Goal: Task Accomplishment & Management: Use online tool/utility

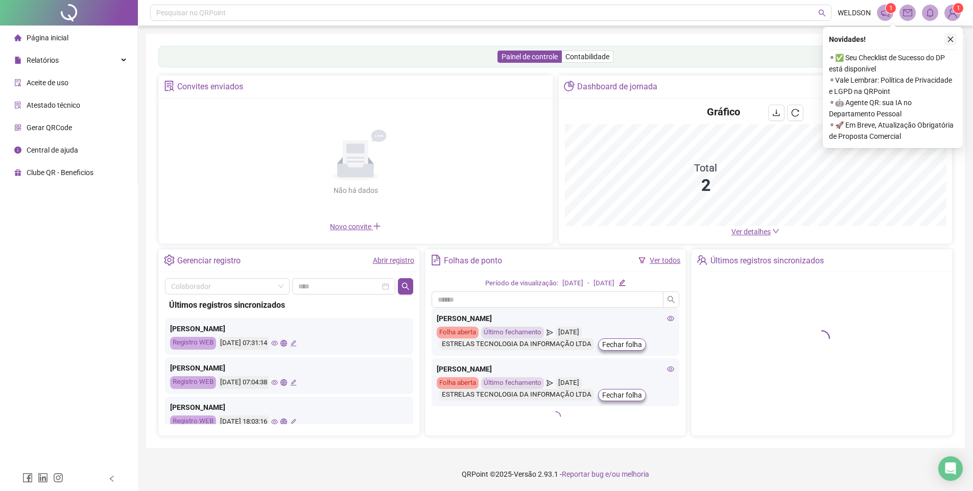
click at [952, 38] on icon "close" at bounding box center [950, 39] width 7 height 7
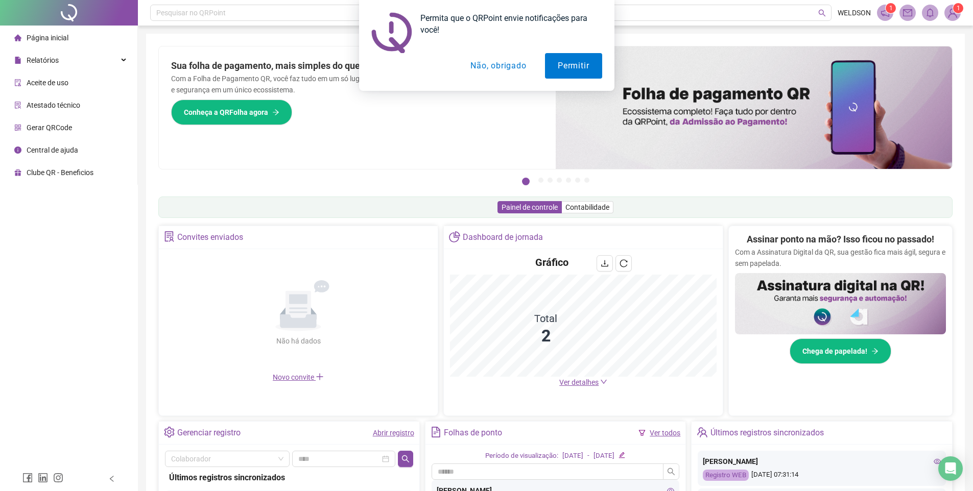
click at [482, 65] on button "Não, obrigado" at bounding box center [498, 66] width 81 height 26
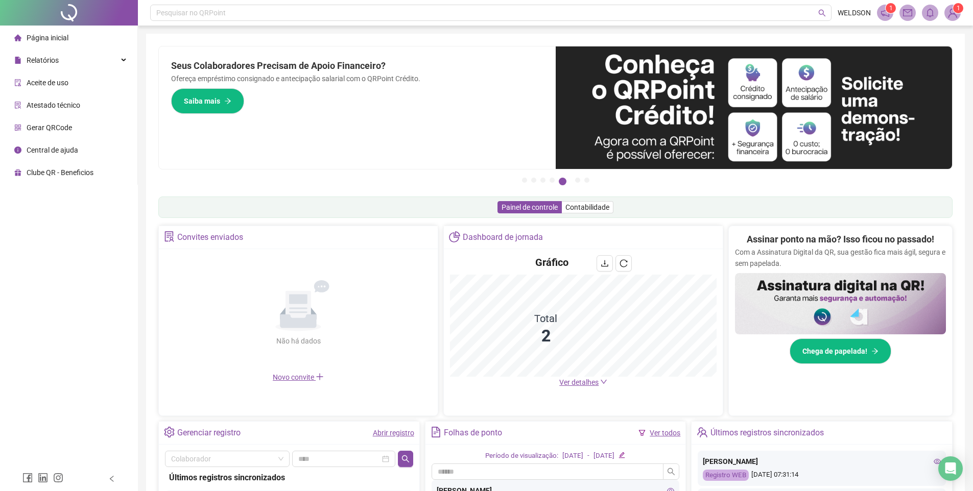
click at [959, 29] on div "Pesquisar no QRPoint WELDSON 1 1 Pague o QRPoint com Cartão de Crédito Sua assi…" at bounding box center [555, 332] width 835 height 665
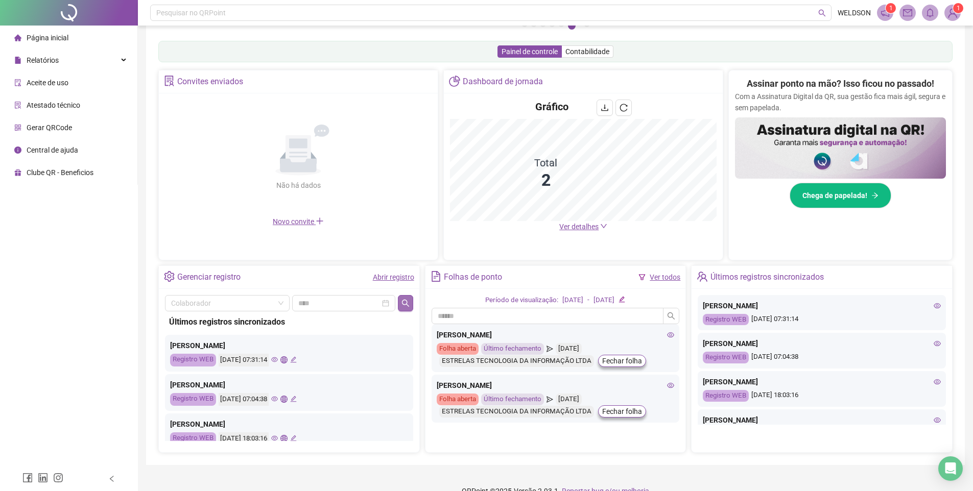
scroll to position [174, 0]
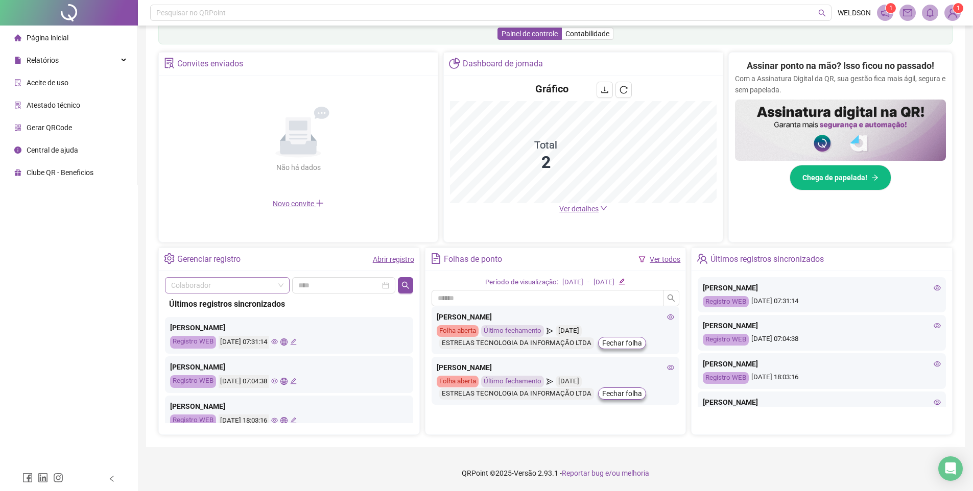
click at [274, 291] on input "search" at bounding box center [222, 285] width 103 height 15
click at [256, 308] on div "[PERSON_NAME]" at bounding box center [227, 305] width 108 height 11
click at [318, 292] on div at bounding box center [343, 285] width 103 height 16
click at [305, 247] on main "Convites enviados Não há dados Não há dados Novo convite Dashboard de jornada G…" at bounding box center [555, 243] width 794 height 383
click at [544, 292] on input "text" at bounding box center [547, 298] width 232 height 16
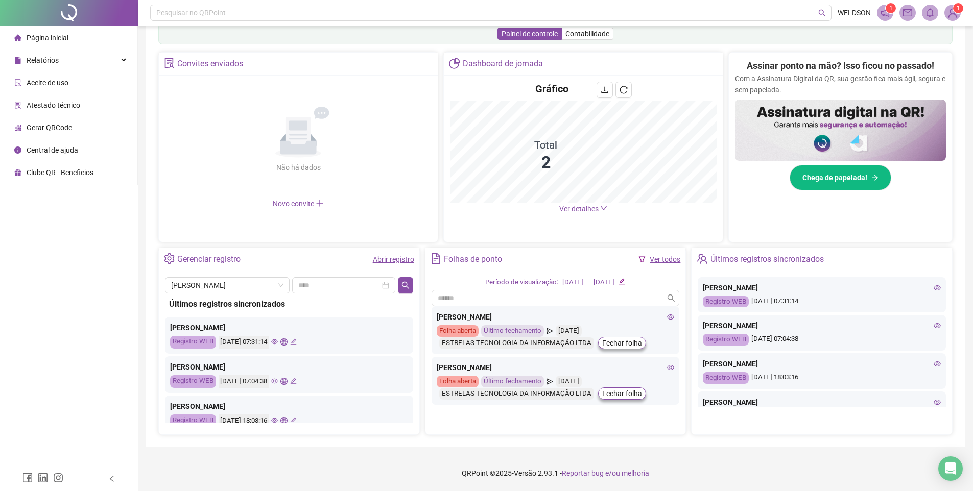
click at [571, 281] on div "[DATE]" at bounding box center [572, 282] width 21 height 11
click at [625, 281] on icon "edit" at bounding box center [622, 282] width 6 height 6
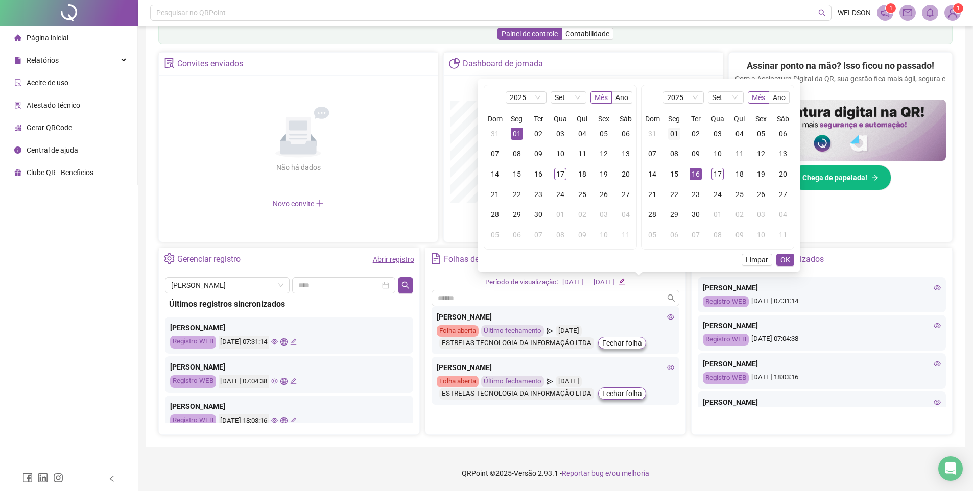
click at [676, 131] on div "01" at bounding box center [674, 134] width 12 height 12
click at [754, 257] on span "Limpar" at bounding box center [756, 259] width 22 height 11
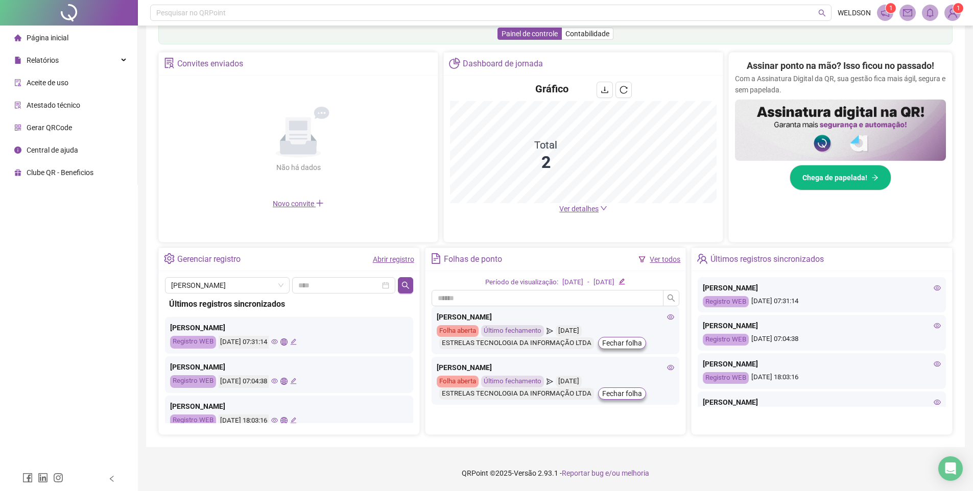
click at [562, 281] on div "[DATE]" at bounding box center [572, 282] width 21 height 11
click at [532, 284] on div "Período de visualização:" at bounding box center [521, 282] width 73 height 11
drag, startPoint x: 516, startPoint y: 282, endPoint x: 616, endPoint y: 280, distance: 100.1
click at [517, 281] on div "Período de visualização:" at bounding box center [521, 282] width 73 height 11
click at [625, 281] on icon "edit" at bounding box center [621, 281] width 7 height 7
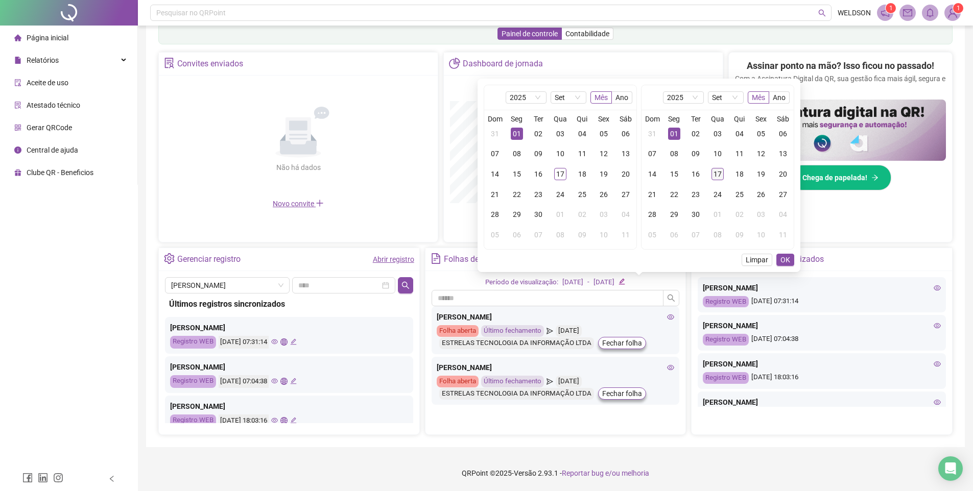
click at [718, 173] on div "17" at bounding box center [717, 174] width 12 height 12
click at [679, 132] on div "01" at bounding box center [674, 134] width 12 height 12
click at [721, 175] on div "17" at bounding box center [717, 174] width 12 height 12
drag, startPoint x: 790, startPoint y: 260, endPoint x: 775, endPoint y: 253, distance: 17.1
click at [790, 260] on button "OK" at bounding box center [785, 260] width 18 height 12
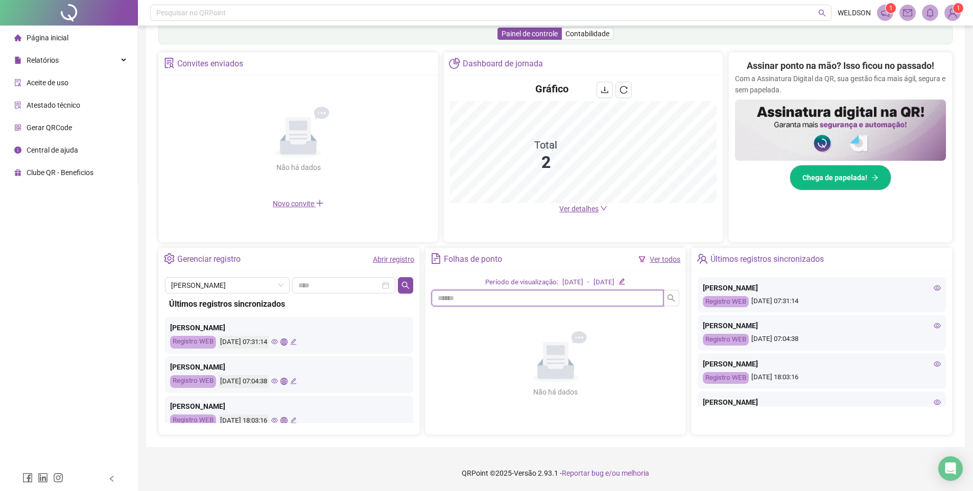
click at [555, 296] on input "text" at bounding box center [547, 298] width 232 height 16
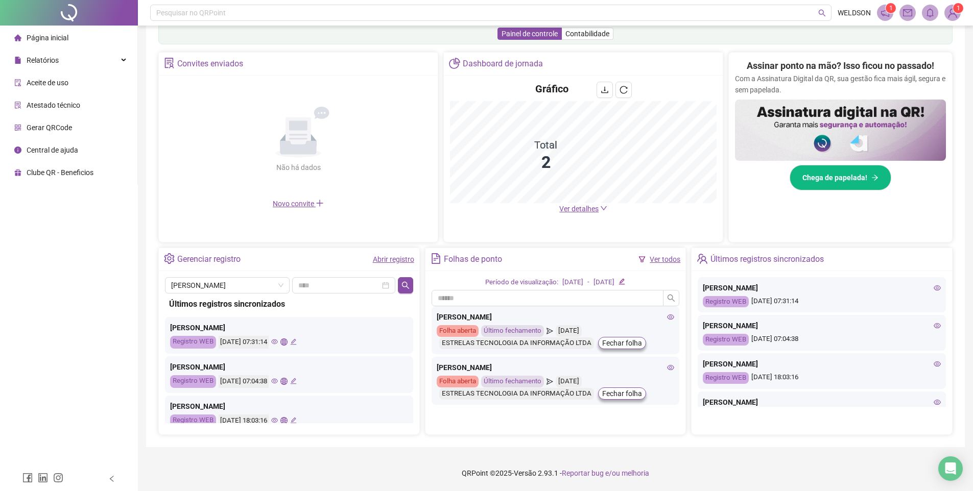
click at [657, 259] on link "Ver todos" at bounding box center [665, 259] width 31 height 8
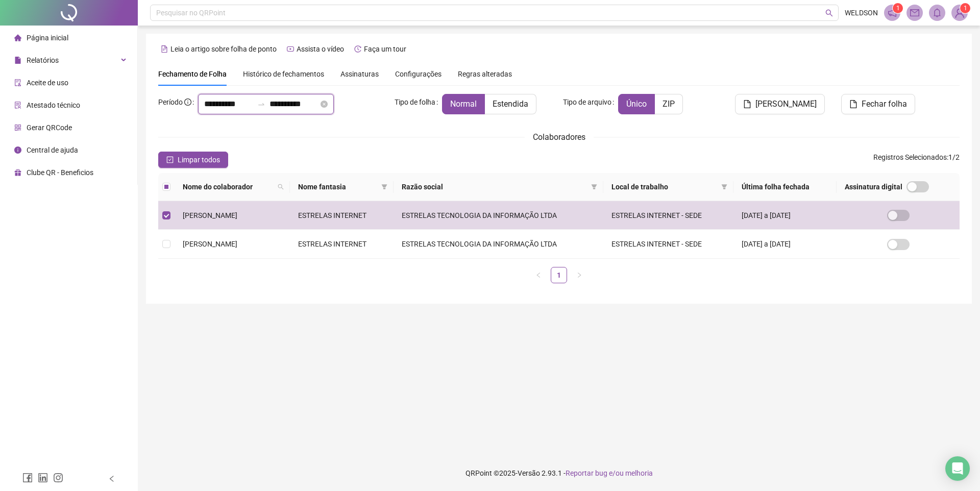
click at [235, 103] on input "**********" at bounding box center [228, 104] width 49 height 12
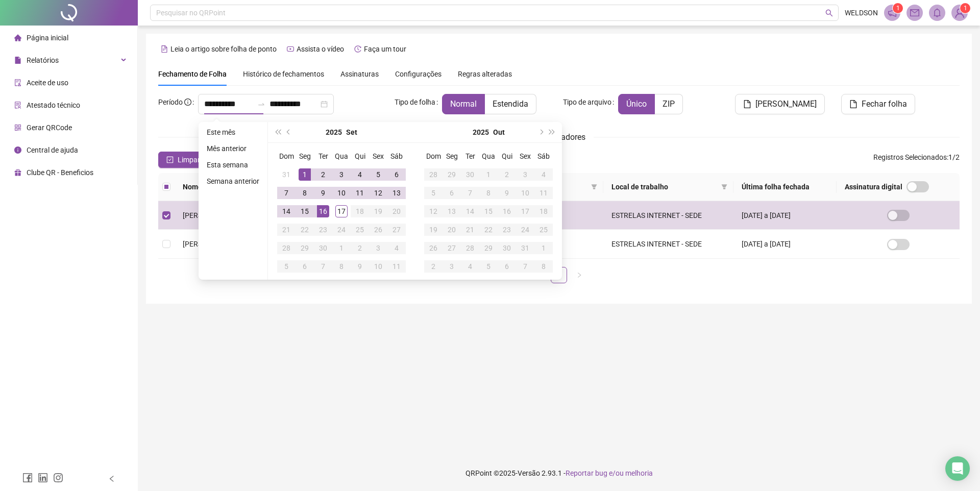
click at [363, 96] on div "**********" at bounding box center [292, 104] width 188 height 20
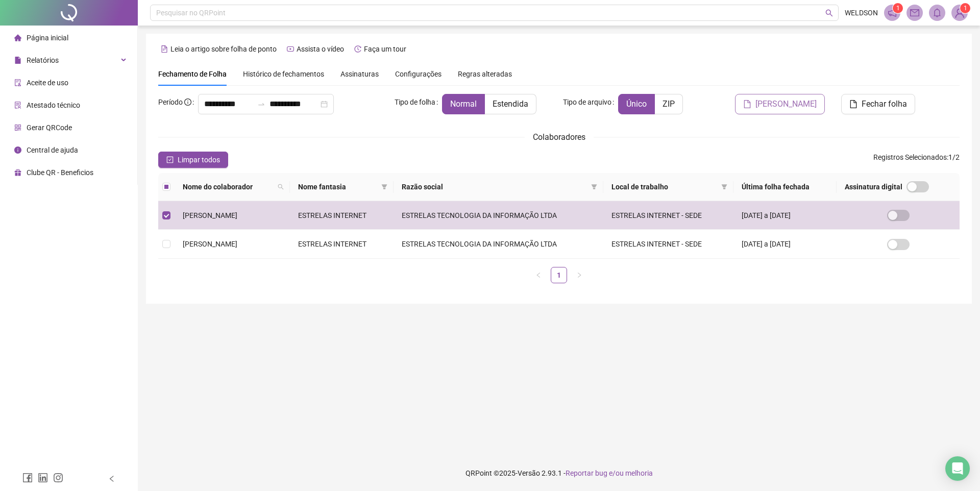
click at [785, 103] on span "[PERSON_NAME]" at bounding box center [786, 104] width 61 height 12
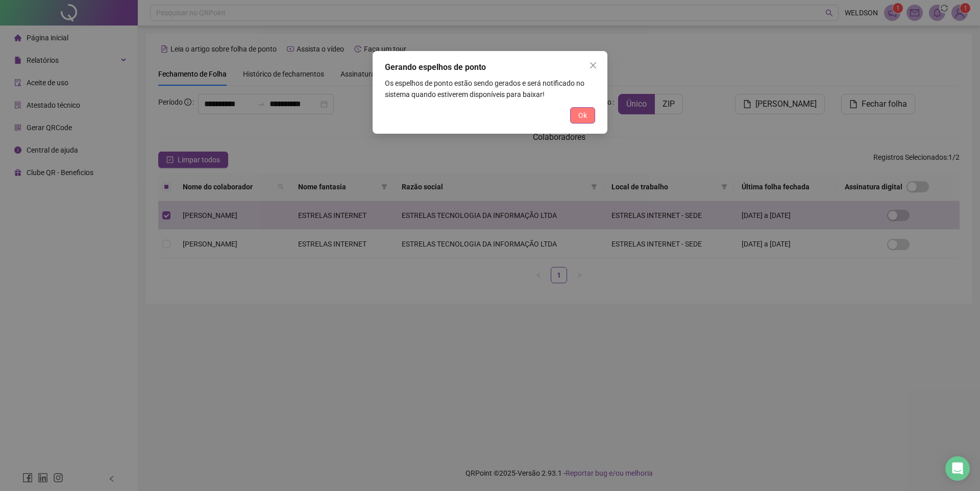
click at [580, 113] on span "Ok" at bounding box center [583, 115] width 9 height 11
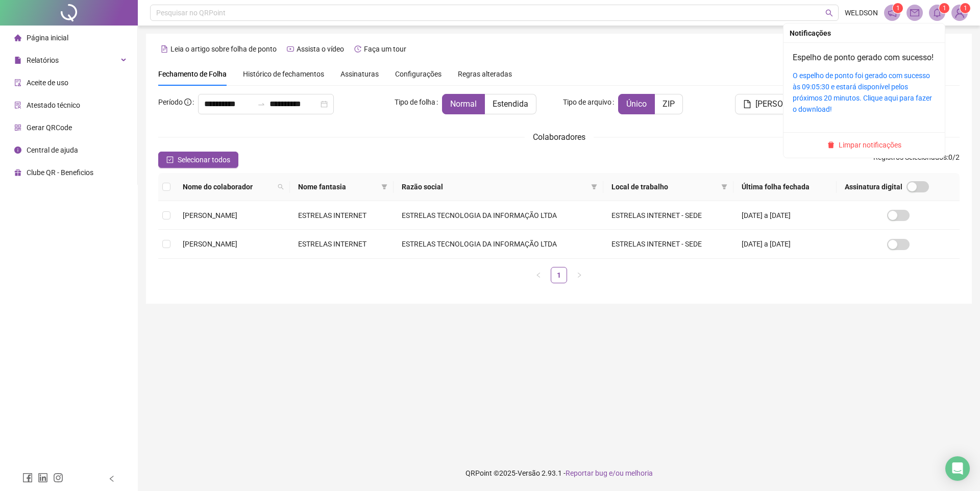
click at [932, 10] on span at bounding box center [937, 13] width 16 height 16
click at [862, 86] on link "O espelho de ponto foi gerado com sucesso às 09:05:30 e estará disponível pelos…" at bounding box center [862, 92] width 139 height 42
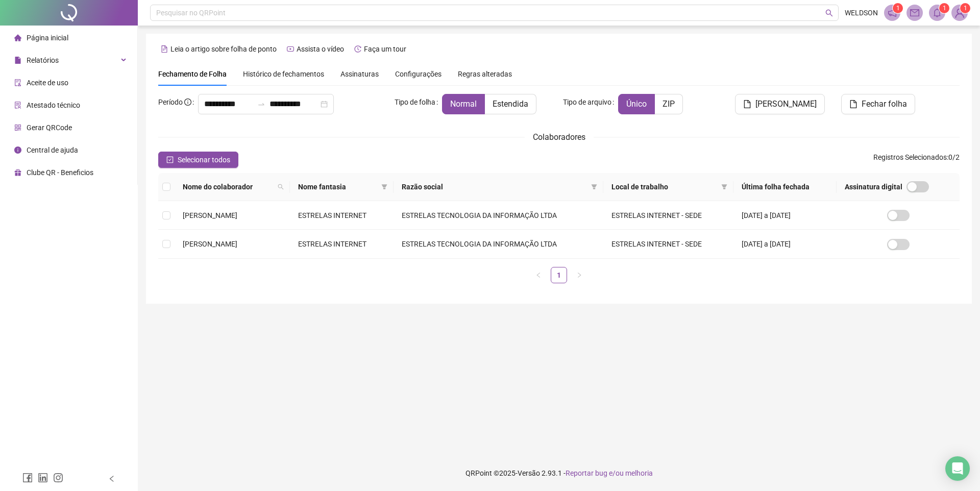
click at [959, 16] on img at bounding box center [959, 12] width 15 height 15
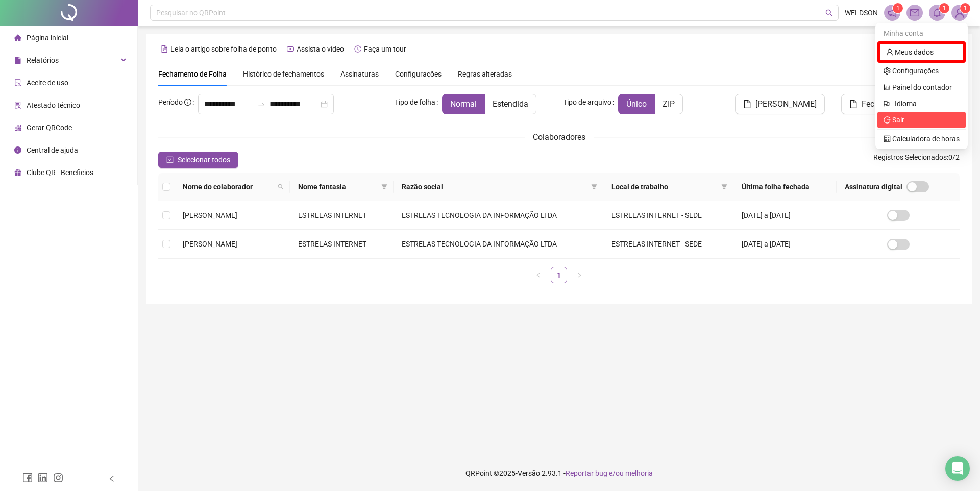
click at [899, 121] on span "Sair" at bounding box center [899, 120] width 12 height 8
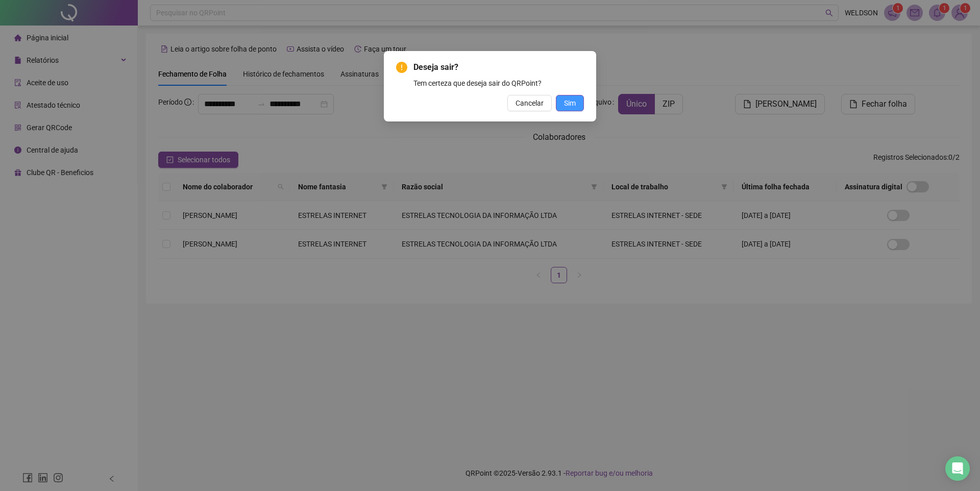
click at [567, 104] on span "Sim" at bounding box center [570, 103] width 12 height 11
